Goal: Information Seeking & Learning: Find specific fact

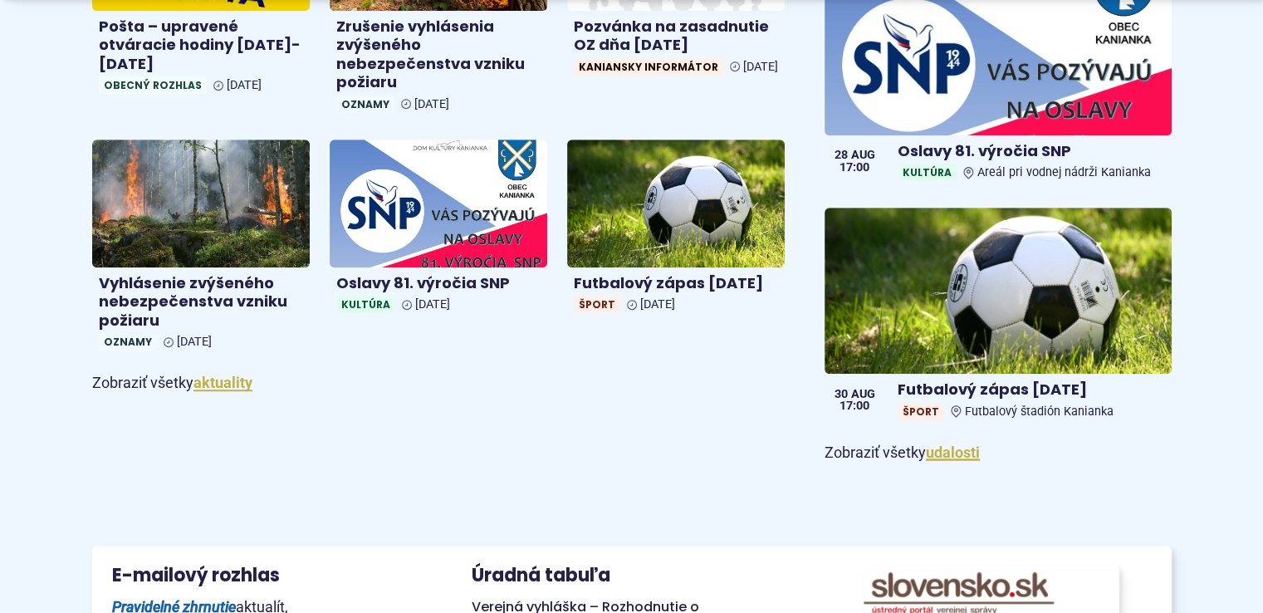
scroll to position [1050, 0]
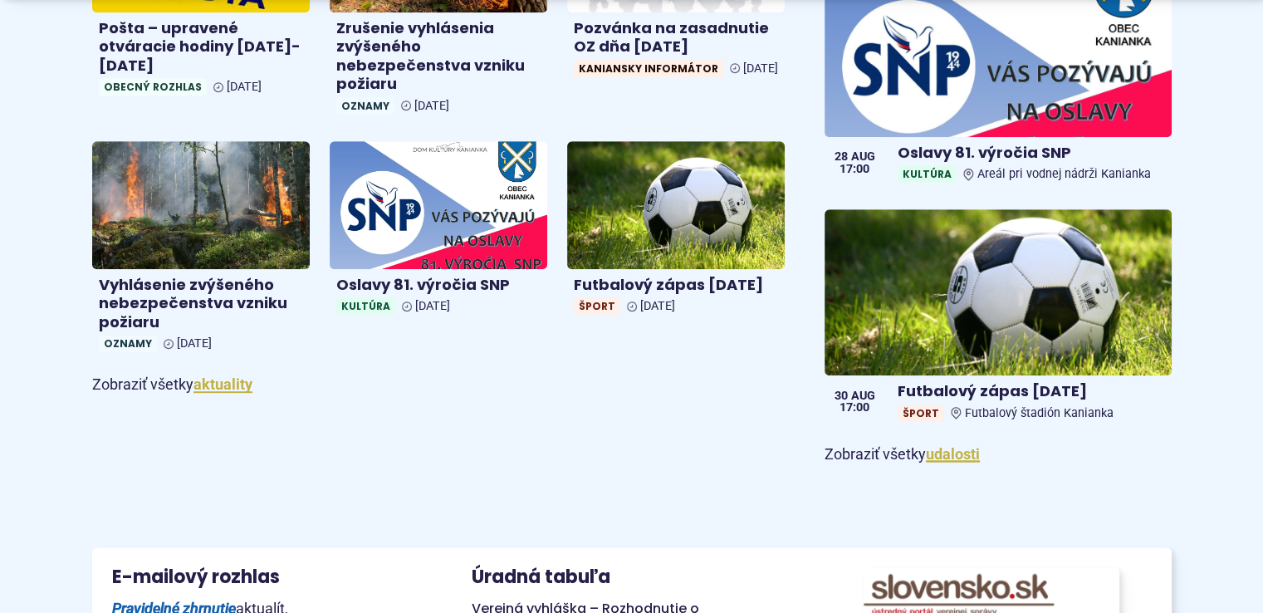
click at [399, 154] on div "Futbalový zápas [DATE] Obecný rozhlas [DATE] Výstup ku Kanianskemu dvojkrížu Ob…" at bounding box center [438, 11] width 693 height 693
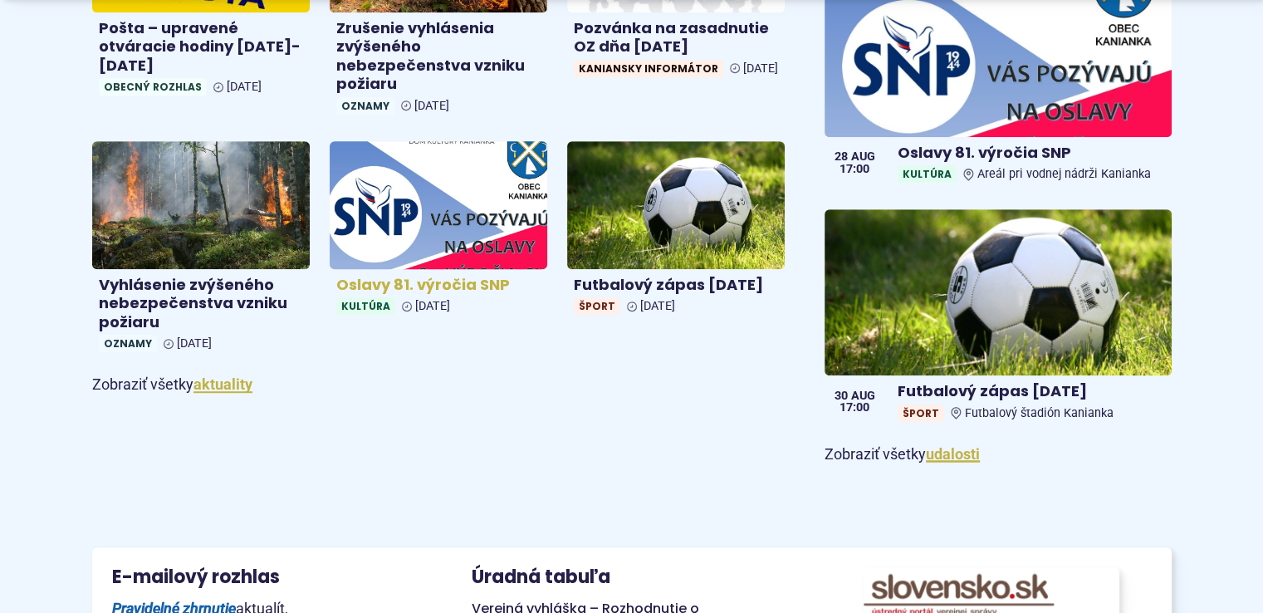
click at [406, 183] on img at bounding box center [438, 204] width 251 height 147
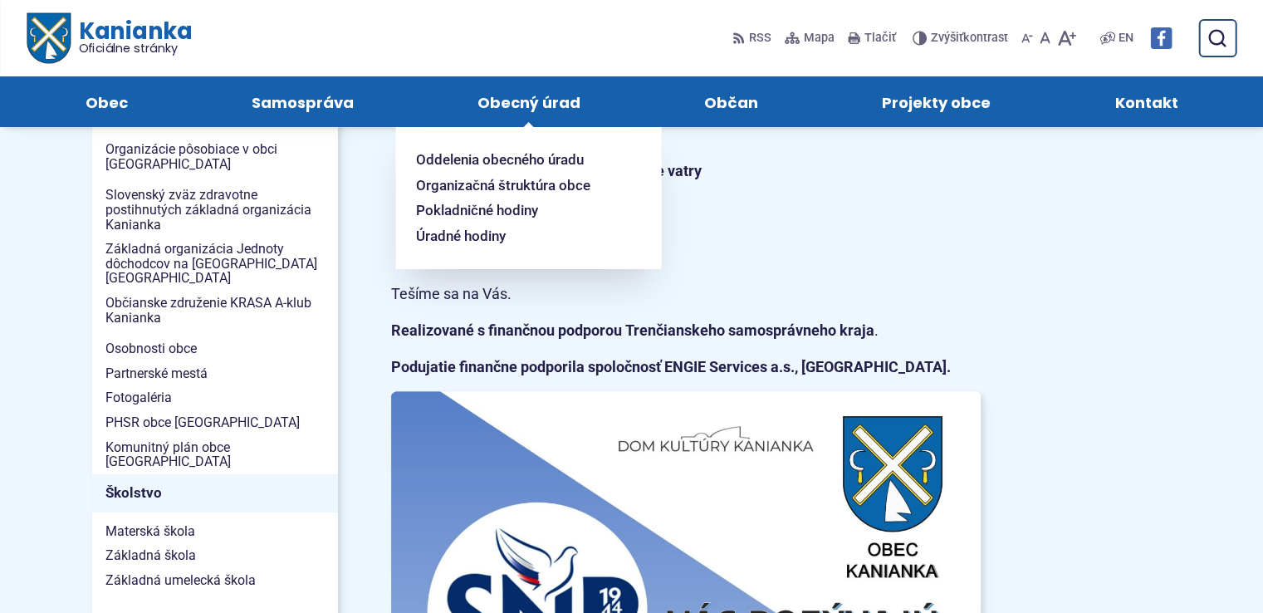
scroll to position [409, 0]
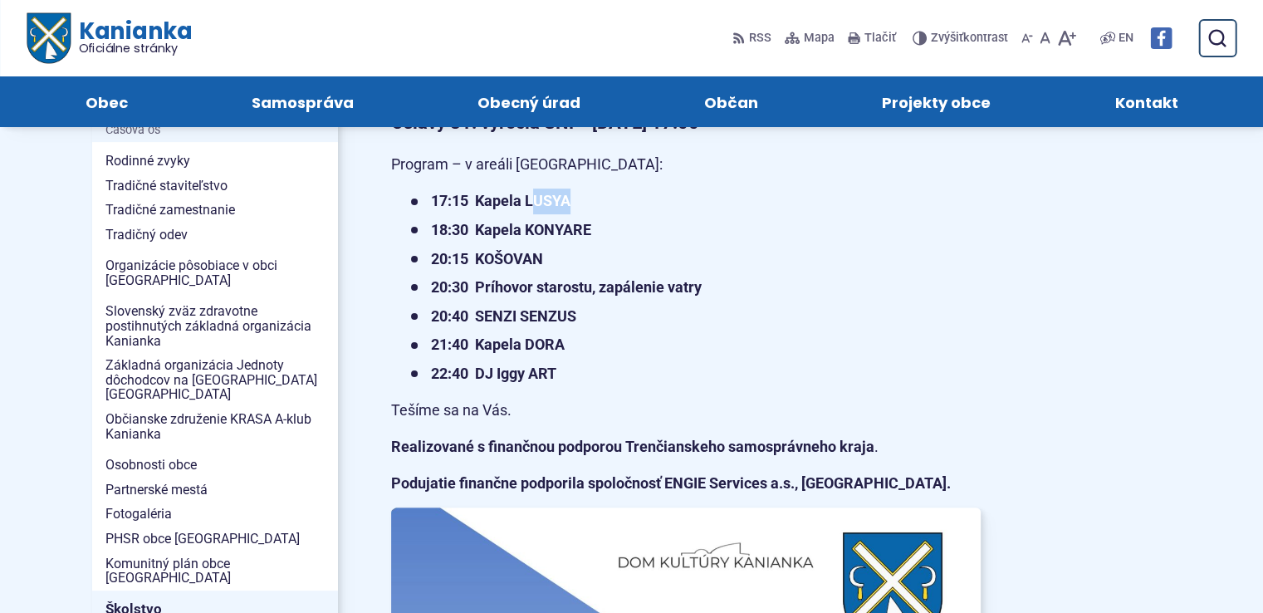
drag, startPoint x: 531, startPoint y: 198, endPoint x: 572, endPoint y: 202, distance: 40.8
click at [572, 202] on li "17:15 Kapela LUSYA" at bounding box center [696, 201] width 570 height 26
